Goal: Task Accomplishment & Management: Manage account settings

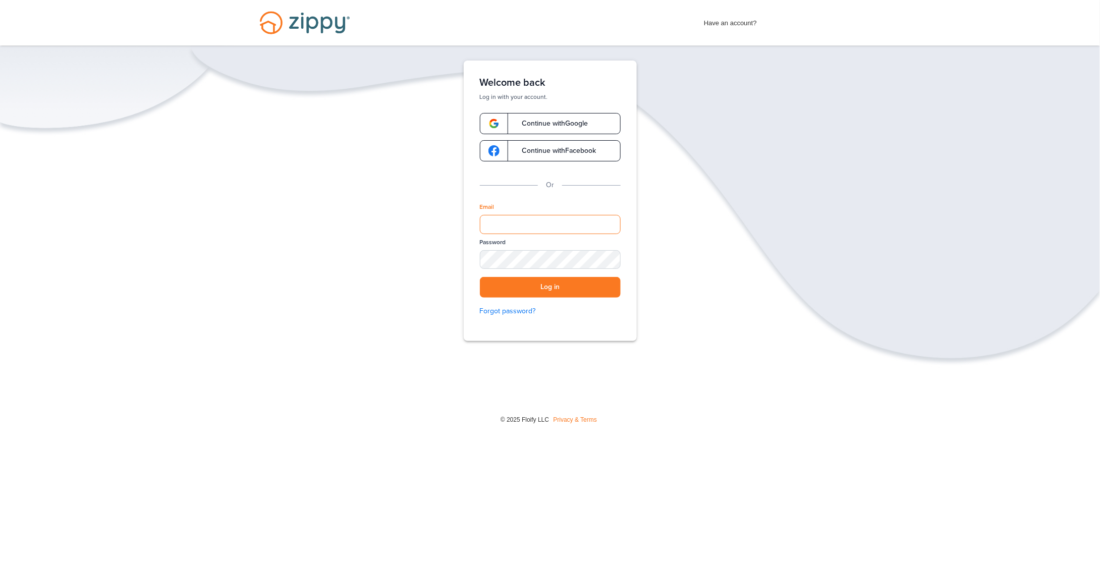
click at [503, 217] on input "Email" at bounding box center [550, 224] width 141 height 19
type input "**********"
click at [566, 286] on button "Log in" at bounding box center [550, 287] width 141 height 21
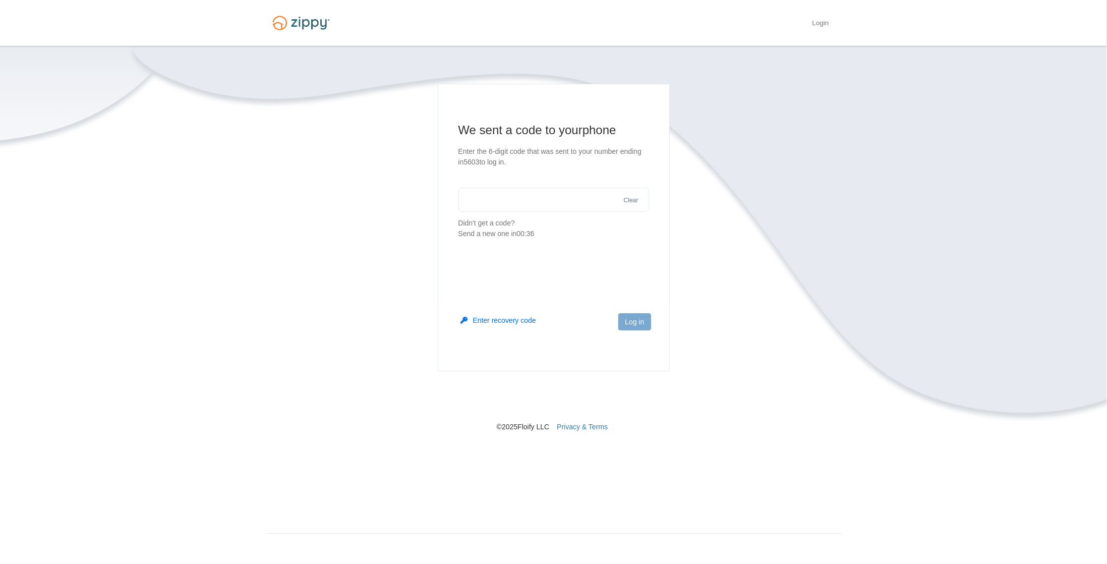
click at [524, 258] on main "We sent a code to your phone Enter the 6-digit code that was sent to your numbe…" at bounding box center [554, 228] width 232 height 288
click at [536, 213] on section "We sent a code to your phone Enter the 6-digit code that was sent to your numbe…" at bounding box center [554, 180] width 191 height 117
click at [529, 201] on input "text" at bounding box center [554, 200] width 191 height 24
type input "******"
click at [636, 326] on button "Log in" at bounding box center [635, 321] width 32 height 17
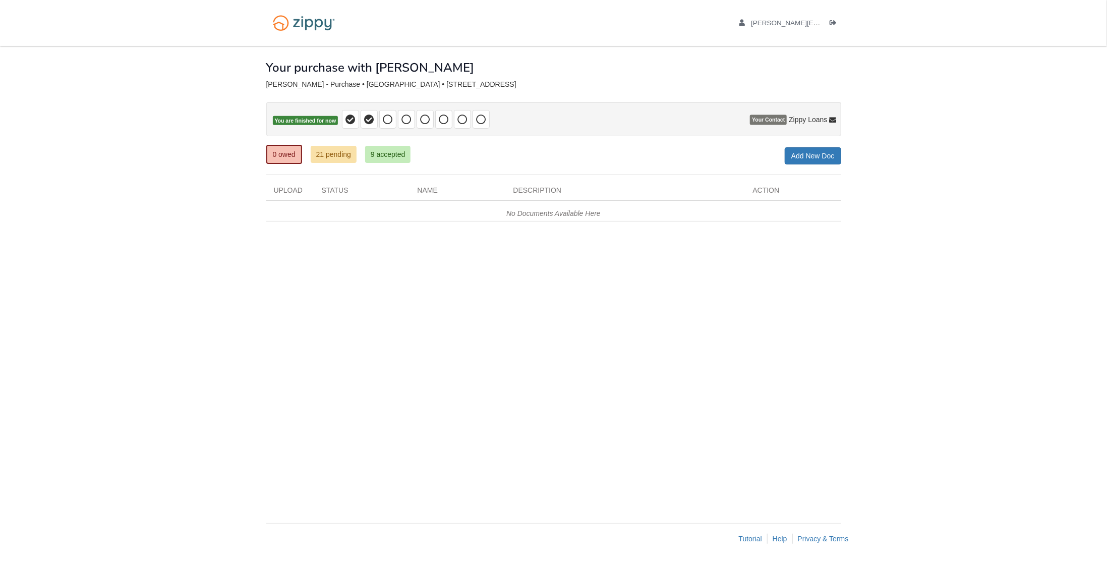
click at [834, 119] on icon at bounding box center [833, 121] width 7 height 7
click at [849, 70] on body "[PERSON_NAME][EMAIL_ADDRESS][DOMAIN_NAME] Logout" at bounding box center [553, 282] width 1107 height 564
click at [807, 116] on span "Zippy Loans" at bounding box center [808, 120] width 38 height 10
click at [796, 101] on p "Zippy Loans [PHONE_NUMBER] [EMAIL_ADDRESS][DOMAIN_NAME]" at bounding box center [804, 92] width 55 height 37
click at [946, 119] on body "[PERSON_NAME][EMAIL_ADDRESS][DOMAIN_NAME] Logout" at bounding box center [553, 282] width 1107 height 564
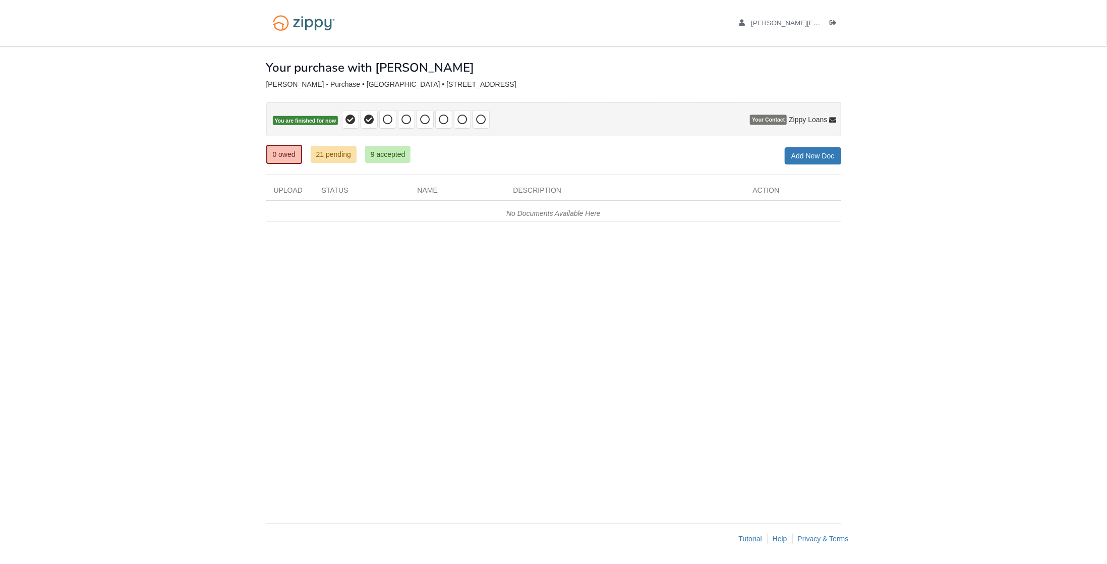
click at [299, 254] on div "× × × Pending Add Document Notice document will be included in the email sent t…" at bounding box center [553, 279] width 575 height 467
